Goal: Transaction & Acquisition: Obtain resource

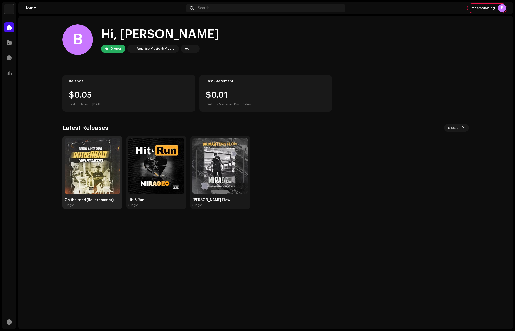
click at [88, 160] on img at bounding box center [93, 166] width 56 height 56
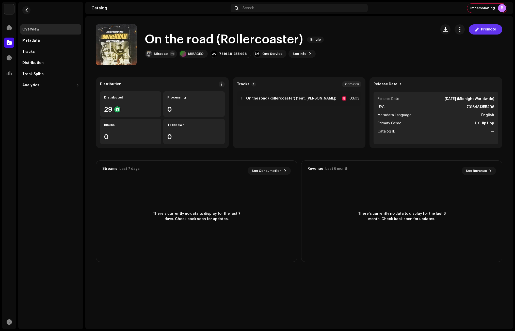
click at [494, 30] on span "Promote" at bounding box center [488, 29] width 15 height 10
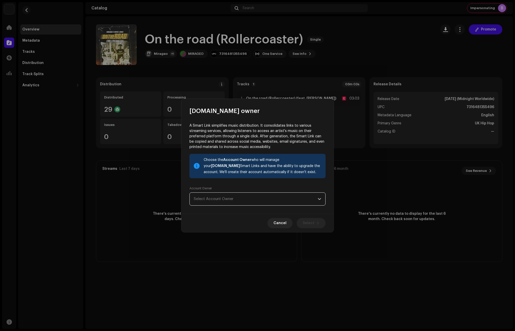
click at [228, 198] on span "Select Account Owner" at bounding box center [256, 199] width 124 height 13
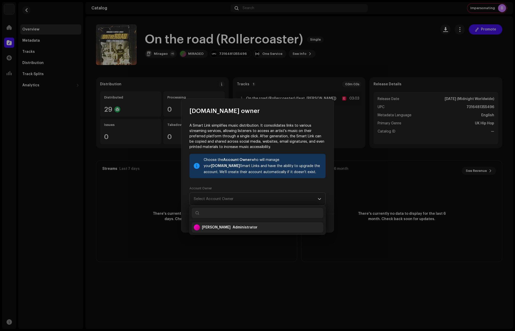
click at [229, 227] on div "[PERSON_NAME]" at bounding box center [216, 227] width 29 height 5
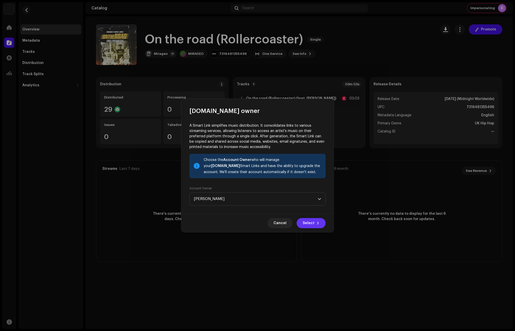
click at [313, 221] on span "Select" at bounding box center [309, 223] width 12 height 10
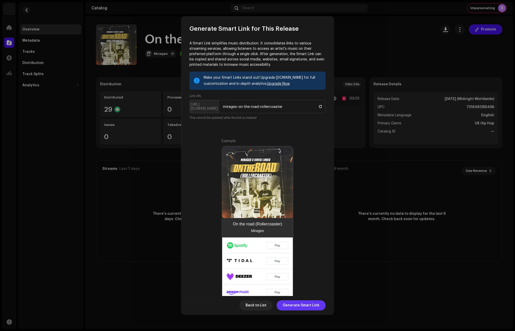
click at [307, 305] on span "Generate Smart Link" at bounding box center [301, 306] width 37 height 10
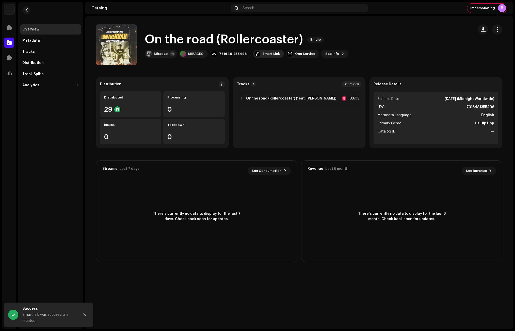
click at [264, 54] on div "Smart Link" at bounding box center [271, 54] width 18 height 4
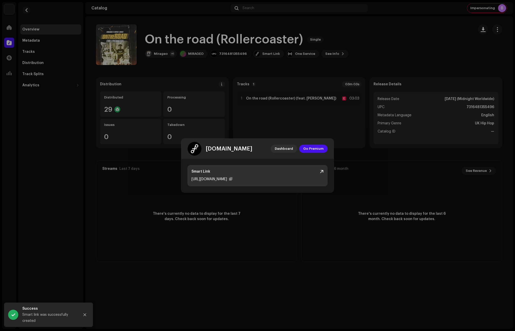
click at [320, 170] on div "Smart Link" at bounding box center [258, 171] width 132 height 5
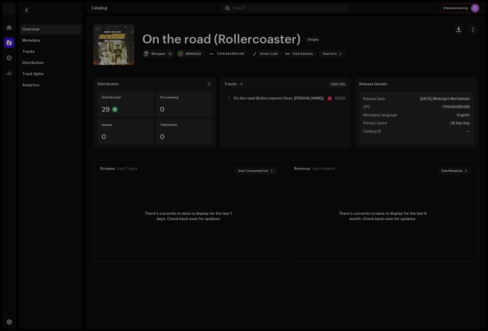
click at [395, 34] on div "[DOMAIN_NAME] Dashboard Go Premium Smart Link [URL][DOMAIN_NAME]" at bounding box center [244, 165] width 488 height 331
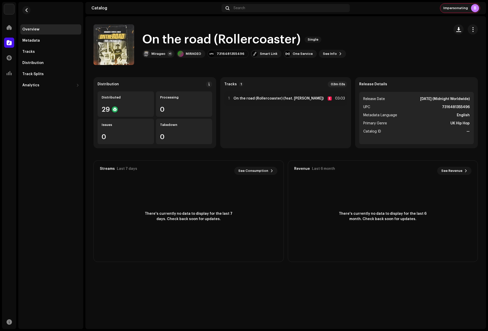
click at [464, 9] on span "Impersonating" at bounding box center [455, 8] width 25 height 4
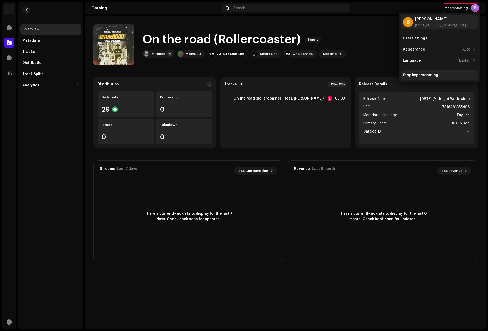
click at [422, 72] on div "Stop Impersonating" at bounding box center [439, 75] width 77 height 10
